Goal: Check status: Check status

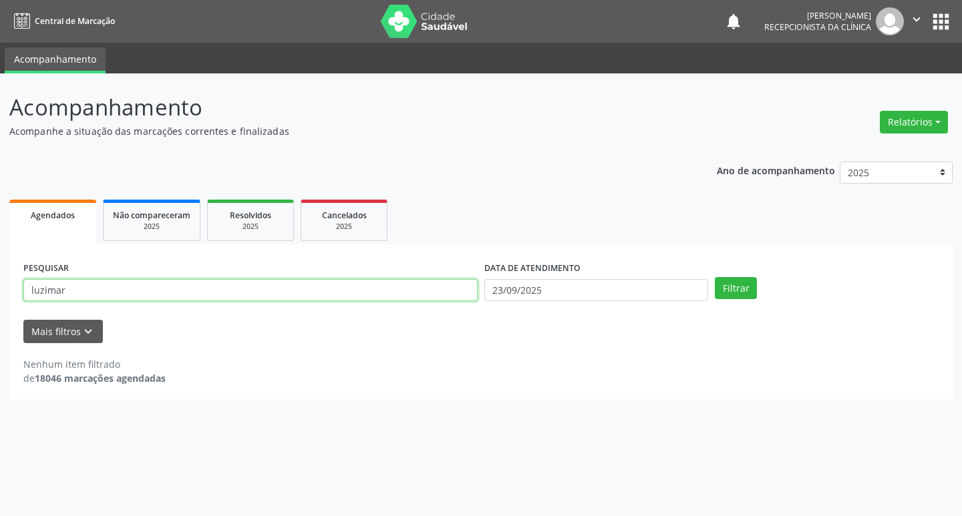
drag, startPoint x: 62, startPoint y: 289, endPoint x: 9, endPoint y: 284, distance: 53.0
click at [9, 284] on div "PESQUISAR luzimar DATA DE ATENDIMENTO [DATE] Filtrar UNIDADE DE REFERÊNCIA Sele…" at bounding box center [480, 321] width 943 height 155
type input "[PERSON_NAME]"
click at [715, 277] on button "Filtrar" at bounding box center [736, 288] width 42 height 23
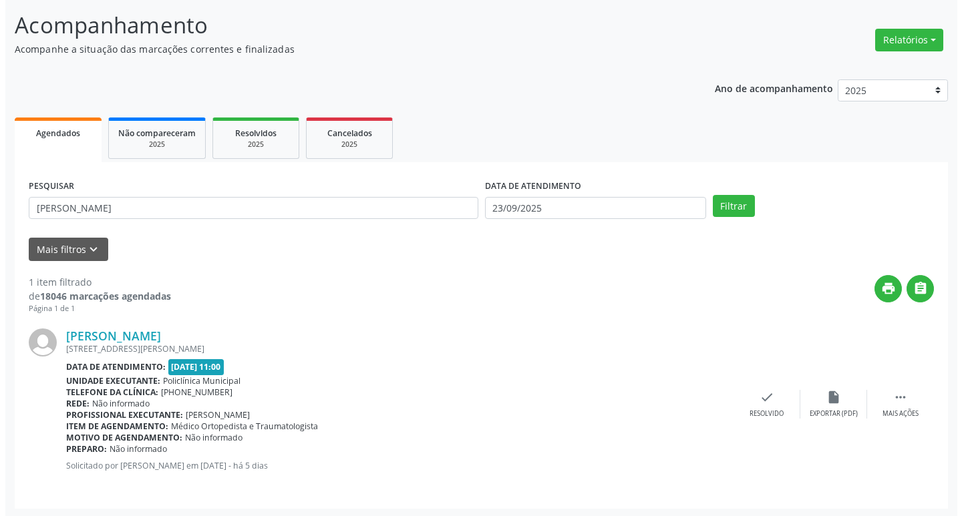
scroll to position [84, 0]
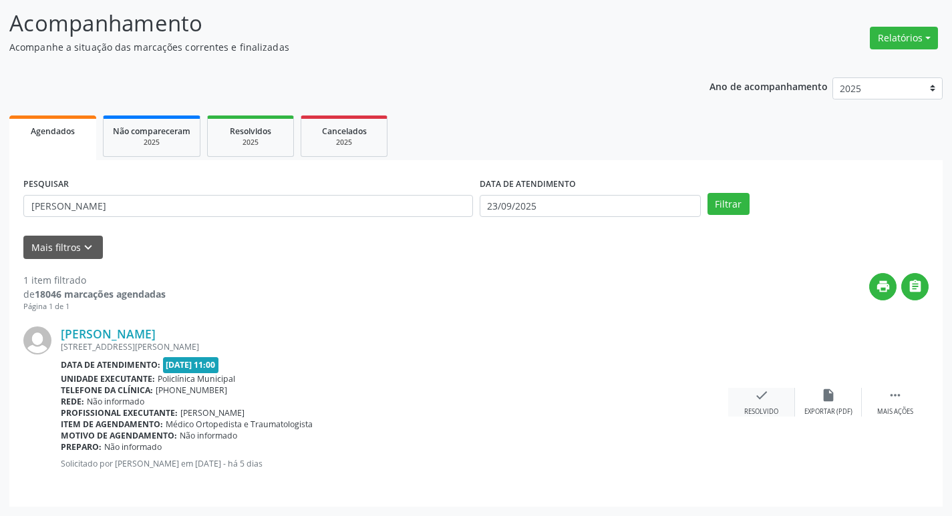
click at [761, 397] on icon "check" at bounding box center [761, 395] width 15 height 15
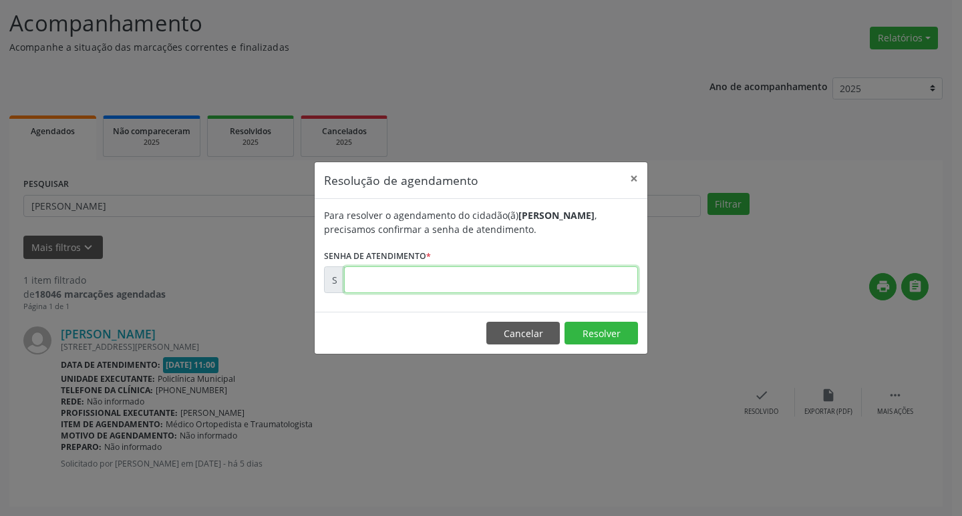
click at [376, 278] on input "text" at bounding box center [491, 279] width 294 height 27
type input "00177671"
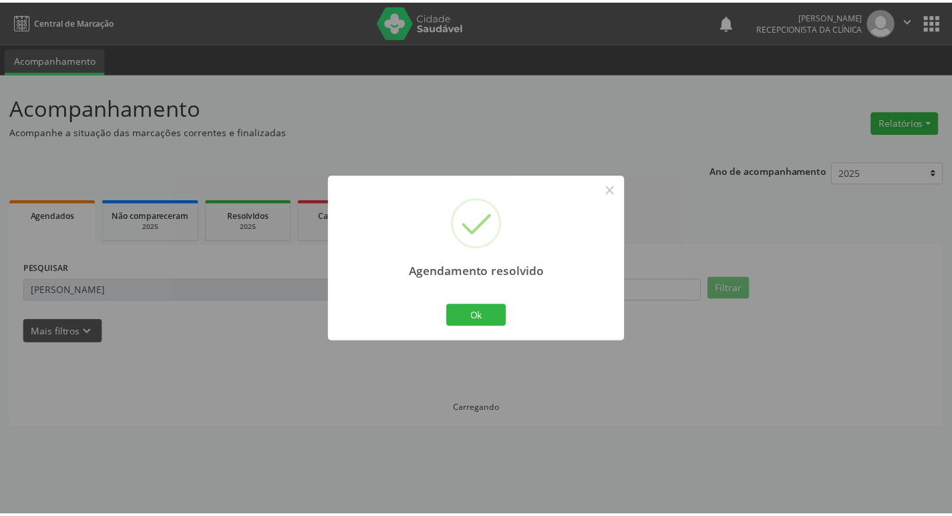
scroll to position [0, 0]
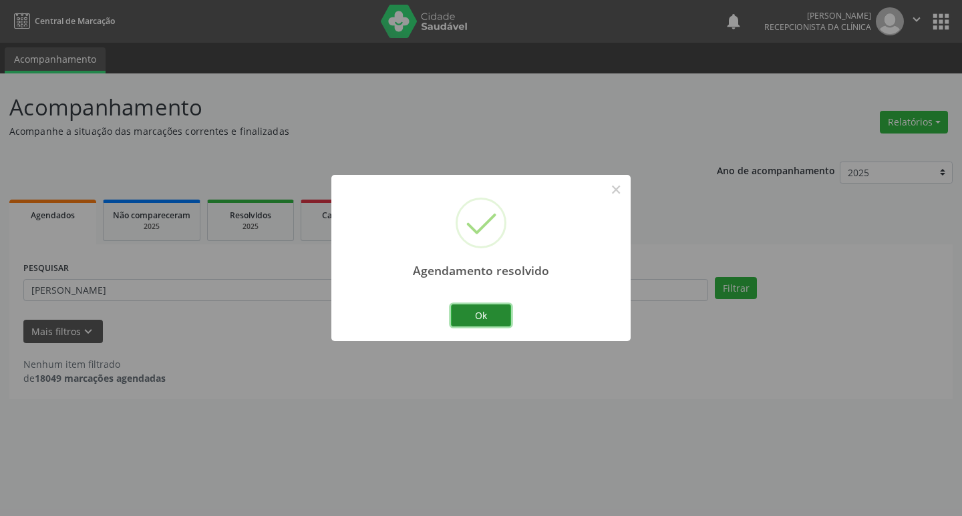
click at [481, 316] on button "Ok" at bounding box center [481, 316] width 60 height 23
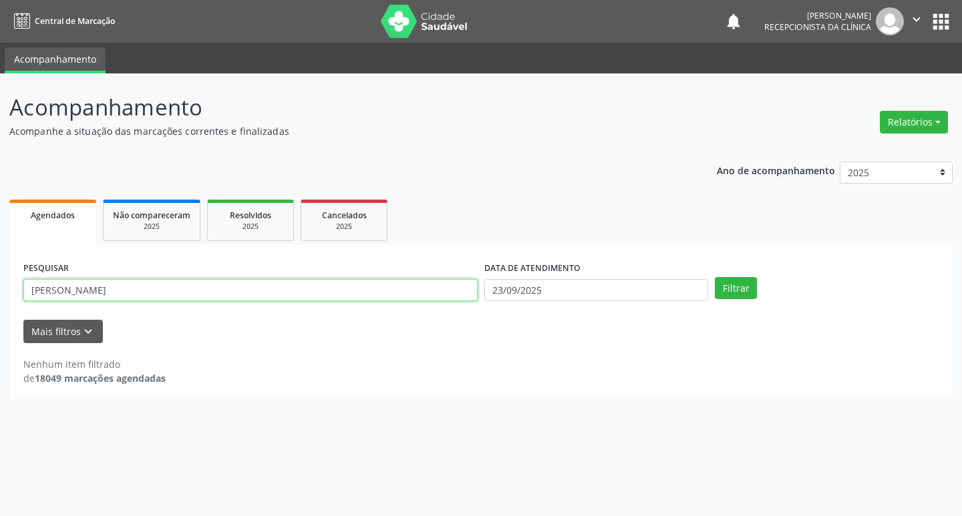
drag, startPoint x: 112, startPoint y: 289, endPoint x: 0, endPoint y: 289, distance: 111.5
click at [0, 289] on div "Acompanhamento Acompanhe a situação das marcações correntes e finalizadas Relat…" at bounding box center [481, 294] width 962 height 443
type input "[PERSON_NAME][DEMOGRAPHIC_DATA]"
click at [715, 277] on button "Filtrar" at bounding box center [736, 288] width 42 height 23
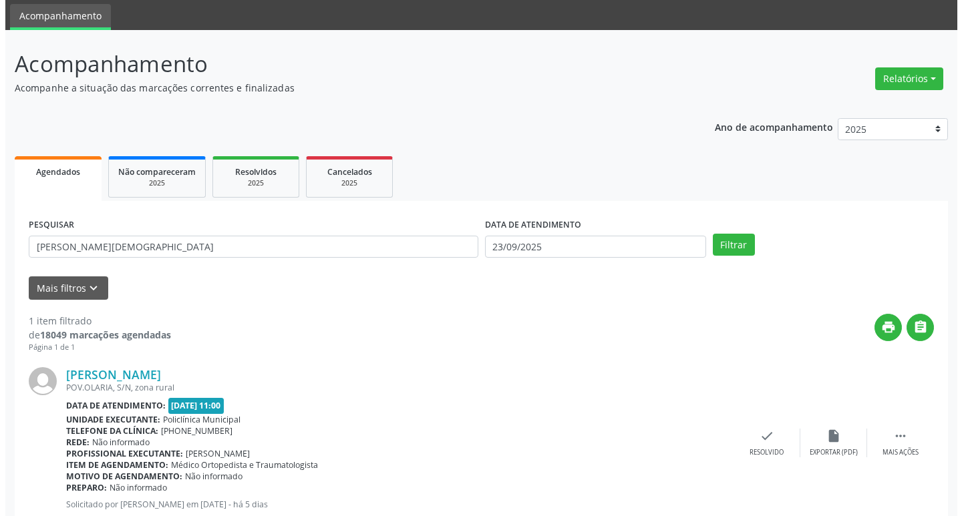
scroll to position [67, 0]
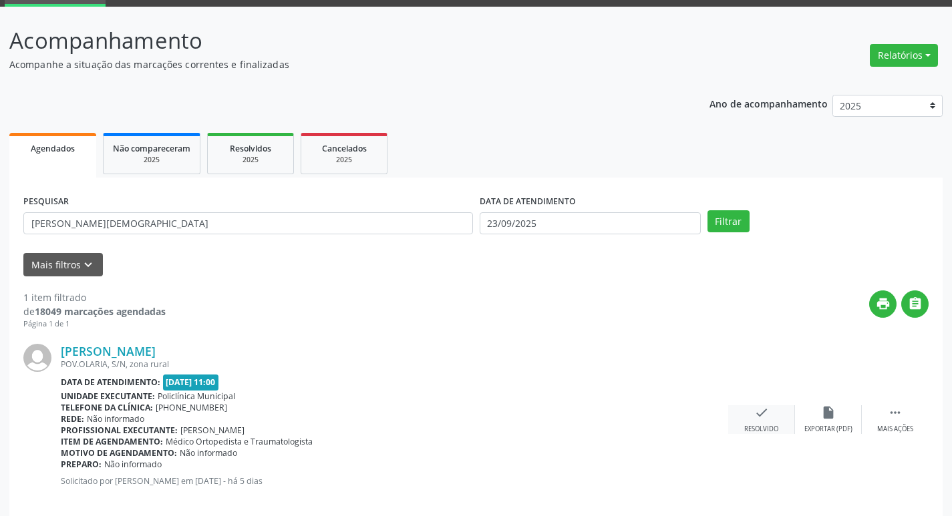
click at [765, 417] on icon "check" at bounding box center [761, 412] width 15 height 15
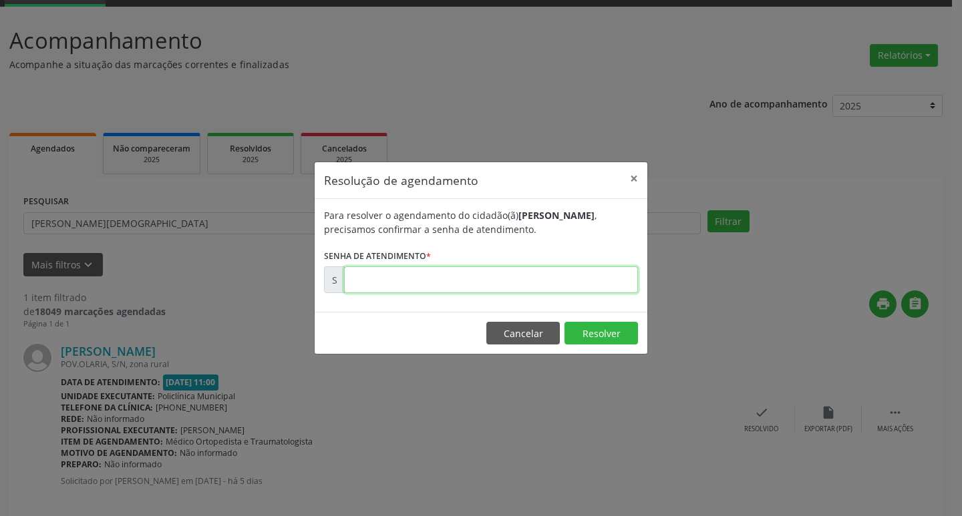
click at [363, 279] on input "text" at bounding box center [491, 279] width 294 height 27
type input "00177672"
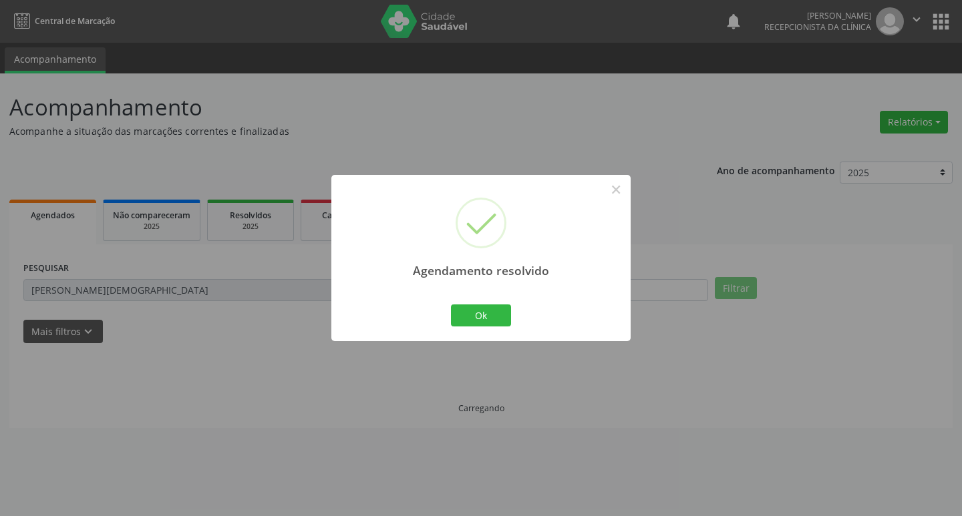
scroll to position [0, 0]
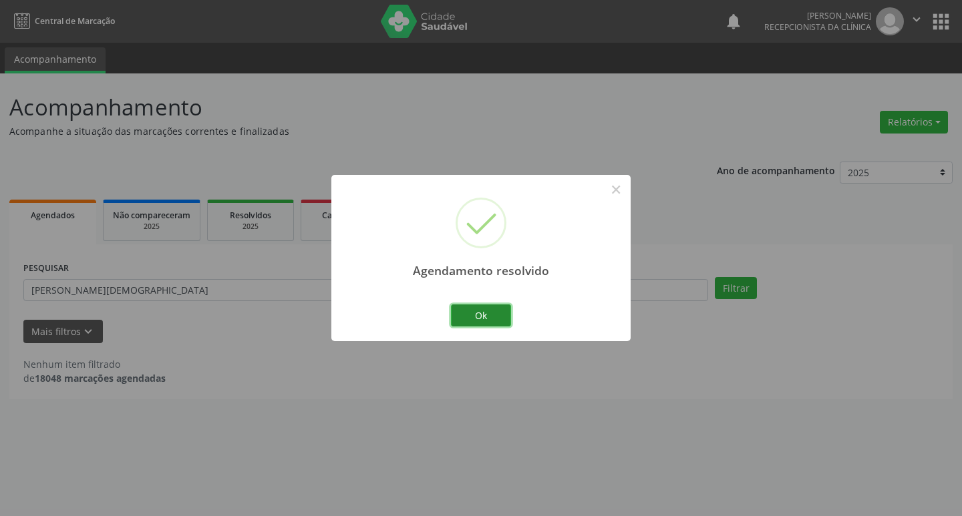
click at [502, 317] on button "Ok" at bounding box center [481, 316] width 60 height 23
